Goal: Information Seeking & Learning: Check status

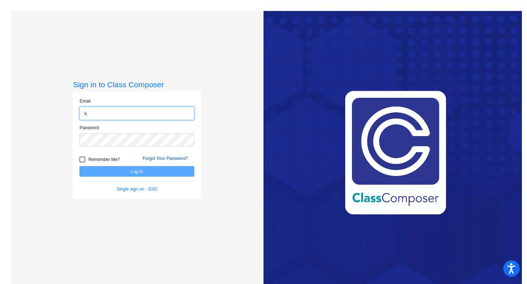
type input "[EMAIL_ADDRESS][DOMAIN_NAME]"
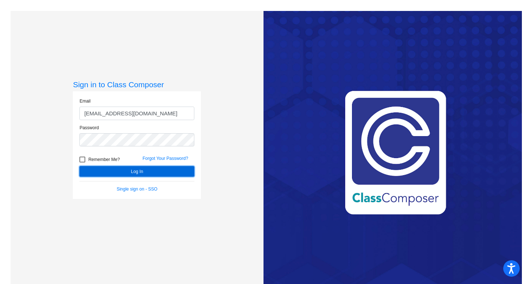
click at [105, 172] on button "Log In" at bounding box center [136, 171] width 115 height 11
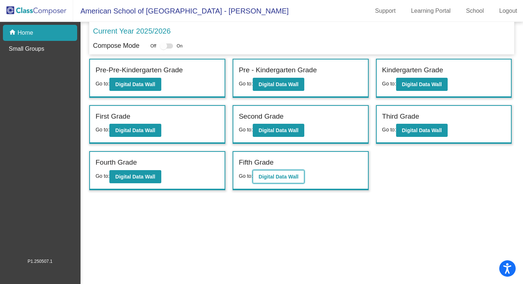
click at [278, 176] on b "Digital Data Wall" at bounding box center [279, 177] width 40 height 6
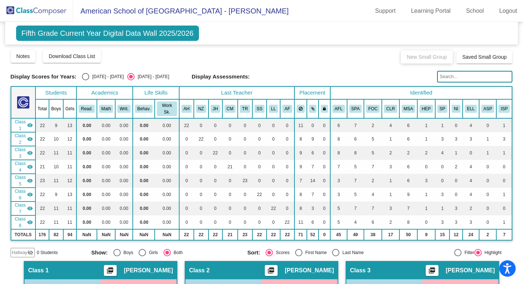
click at [82, 75] on div "Select an option" at bounding box center [85, 76] width 7 height 7
click at [85, 80] on input "[DATE] - [DATE]" at bounding box center [85, 80] width 0 height 0
radio input "true"
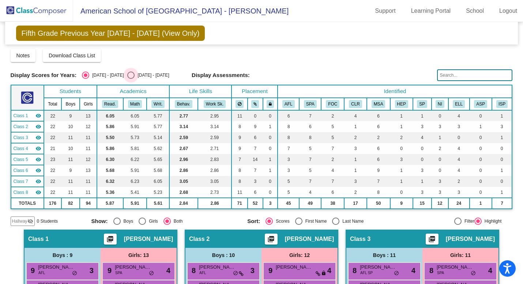
click at [127, 73] on div "Select an option" at bounding box center [130, 75] width 7 height 7
click at [131, 79] on input "[DATE] - [DATE]" at bounding box center [131, 79] width 0 height 0
radio input "true"
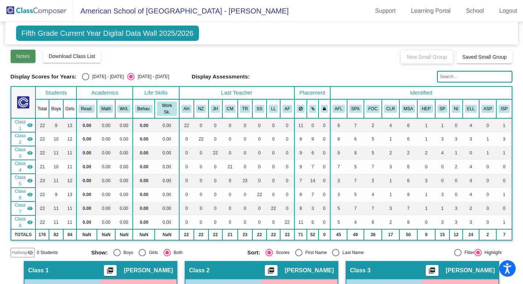
click at [28, 54] on span "Notes" at bounding box center [23, 56] width 14 height 6
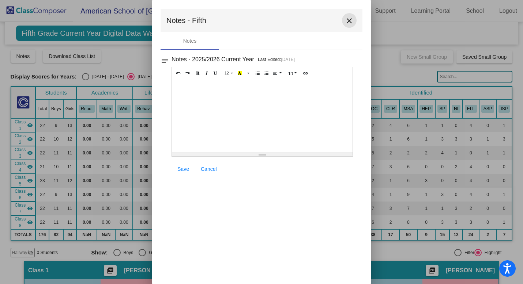
click at [349, 23] on mat-icon "close" at bounding box center [349, 20] width 9 height 9
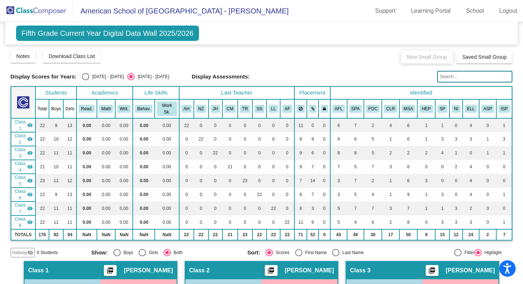
click at [84, 77] on div "Select an option" at bounding box center [85, 76] width 7 height 7
click at [85, 80] on input "[DATE] - [DATE]" at bounding box center [85, 80] width 0 height 0
radio input "true"
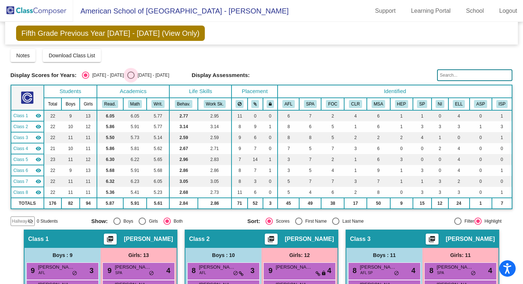
click at [127, 76] on div "Select an option" at bounding box center [130, 75] width 7 height 7
click at [131, 79] on input "[DATE] - [DATE]" at bounding box center [131, 79] width 0 height 0
radio input "true"
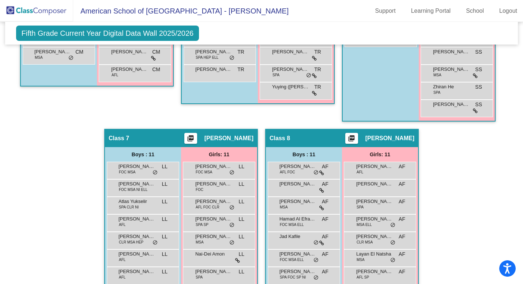
scroll to position [760, 0]
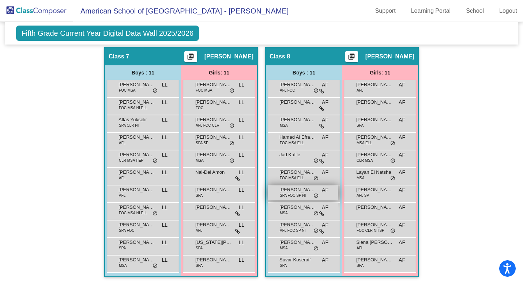
click at [301, 190] on span "[PERSON_NAME]" at bounding box center [297, 189] width 37 height 7
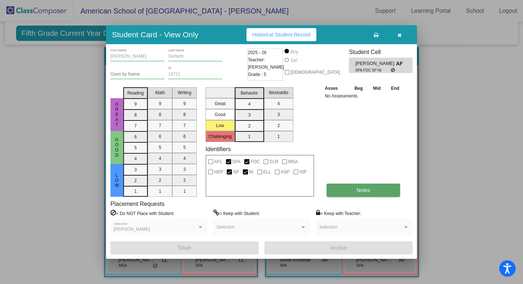
click at [354, 188] on button "Notes" at bounding box center [364, 190] width 74 height 13
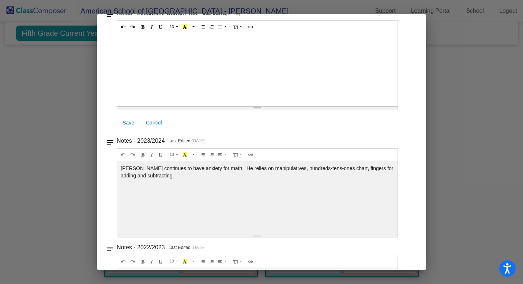
scroll to position [0, 0]
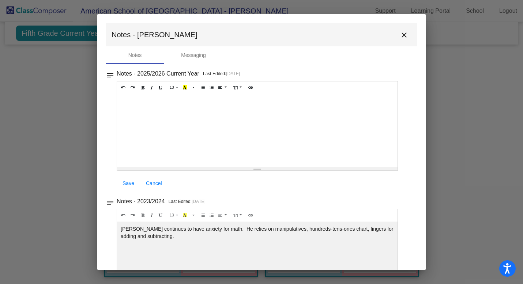
click at [402, 33] on mat-icon "close" at bounding box center [404, 35] width 9 height 9
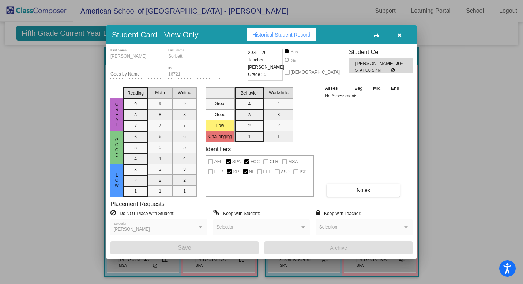
click at [400, 34] on icon "button" at bounding box center [399, 35] width 4 height 5
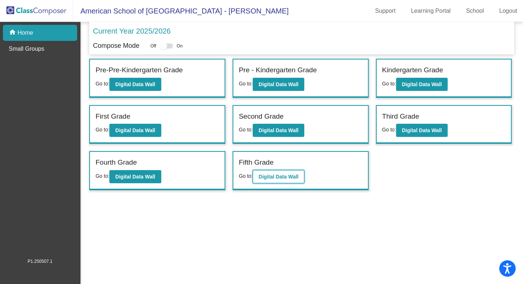
click at [278, 177] on b "Digital Data Wall" at bounding box center [279, 177] width 40 height 6
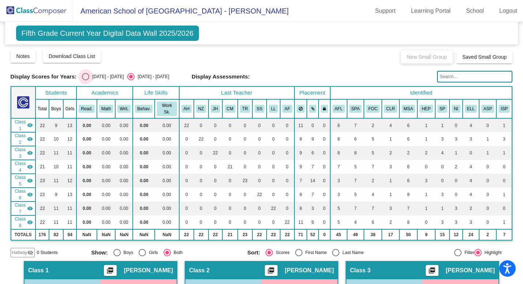
click at [86, 76] on div "Select an option" at bounding box center [85, 76] width 7 height 7
click at [86, 80] on input "[DATE] - [DATE]" at bounding box center [85, 80] width 0 height 0
radio input "true"
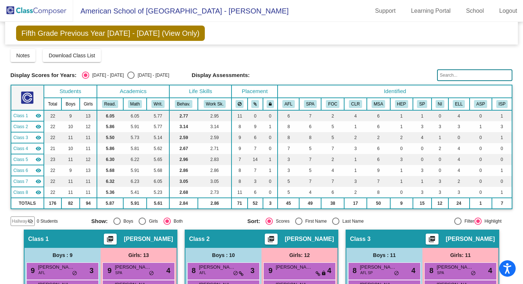
click at [445, 75] on input "text" at bounding box center [474, 75] width 75 height 12
click at [56, 272] on div "9 [PERSON_NAME] AFL lock do_not_disturb_alt 3" at bounding box center [62, 270] width 70 height 15
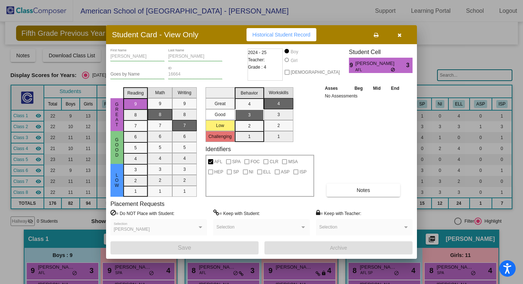
click at [399, 34] on icon "button" at bounding box center [399, 35] width 4 height 5
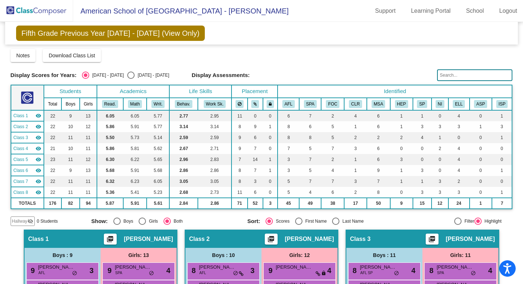
click at [127, 76] on div "Select an option" at bounding box center [130, 75] width 7 height 7
click at [131, 79] on input "[DATE] - [DATE]" at bounding box center [131, 79] width 0 height 0
radio input "true"
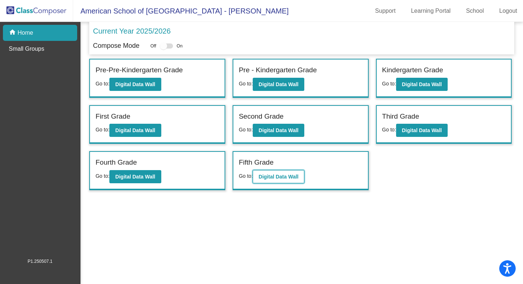
click at [280, 179] on b "Digital Data Wall" at bounding box center [279, 177] width 40 height 6
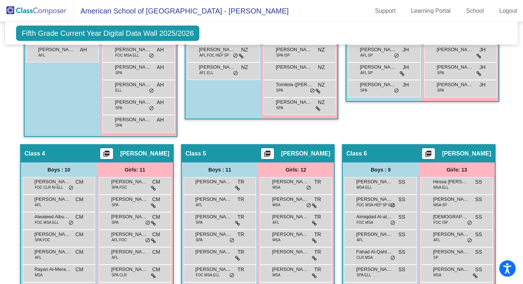
scroll to position [464, 0]
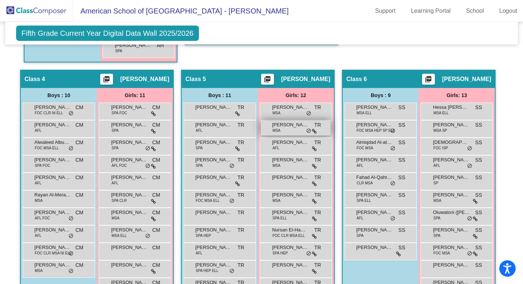
click at [281, 128] on span "[PERSON_NAME]" at bounding box center [290, 124] width 37 height 7
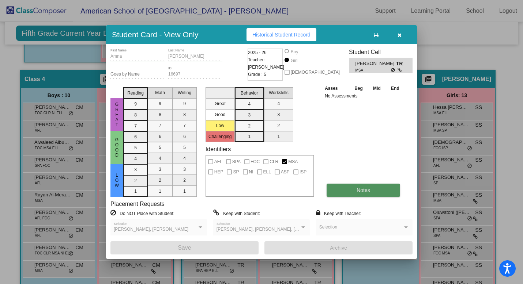
click at [347, 189] on button "Notes" at bounding box center [364, 190] width 74 height 13
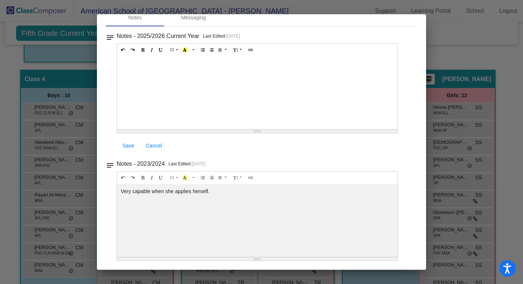
scroll to position [0, 0]
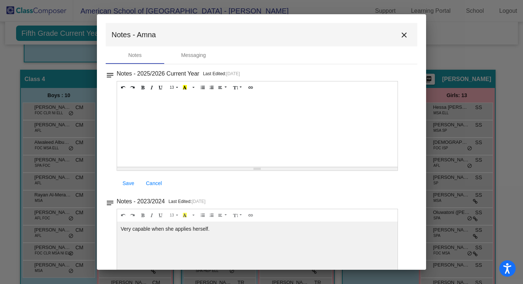
click at [402, 35] on mat-icon "close" at bounding box center [404, 35] width 9 height 9
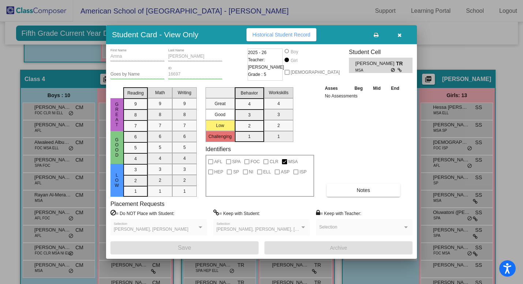
click at [399, 34] on icon "button" at bounding box center [399, 35] width 4 height 5
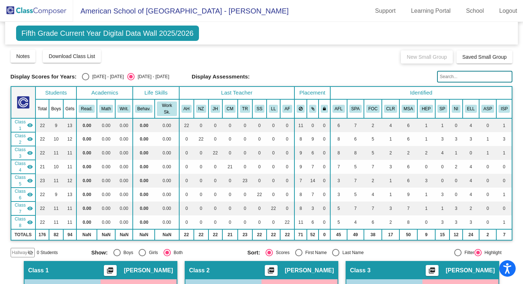
click at [84, 76] on div "Select an option" at bounding box center [85, 76] width 7 height 7
click at [85, 80] on input "[DATE] - [DATE]" at bounding box center [85, 80] width 0 height 0
radio input "true"
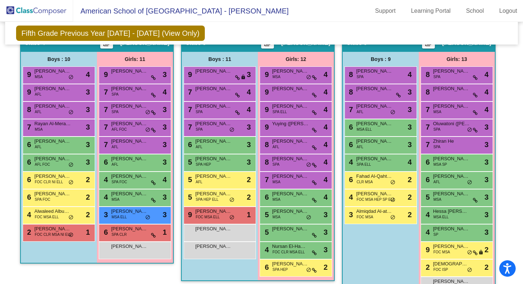
scroll to position [479, 0]
